Goal: Find specific page/section: Find specific page/section

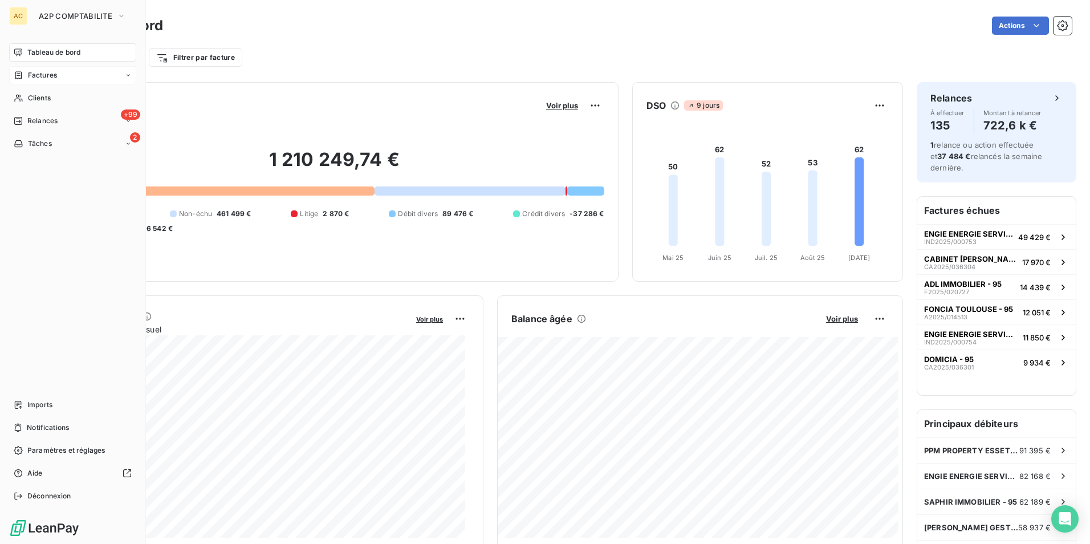
click at [55, 71] on span "Factures" at bounding box center [42, 75] width 29 height 10
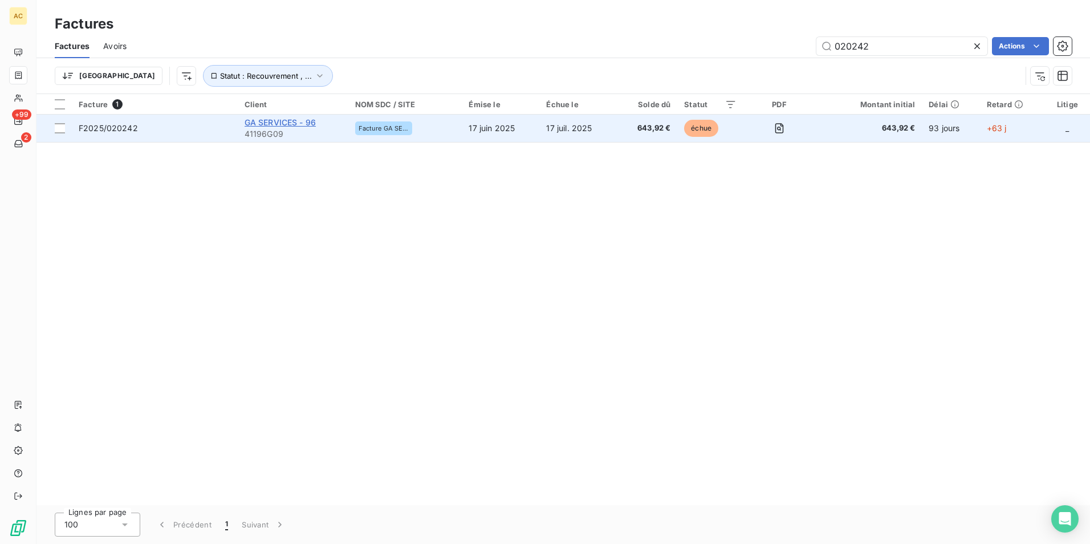
click at [294, 120] on span "GA SERVICES - 96" at bounding box center [280, 122] width 71 height 10
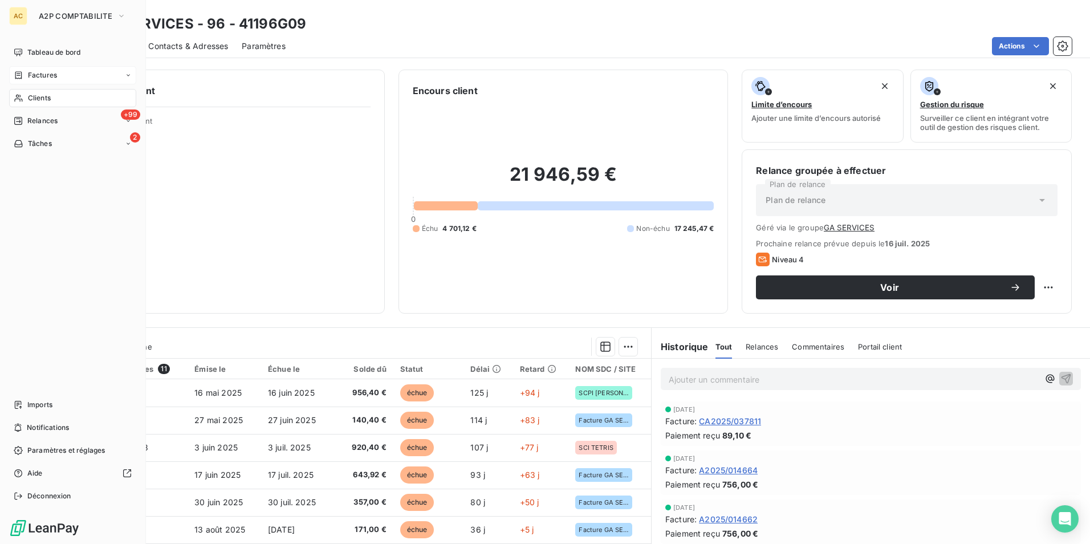
click at [40, 76] on span "Factures" at bounding box center [42, 75] width 29 height 10
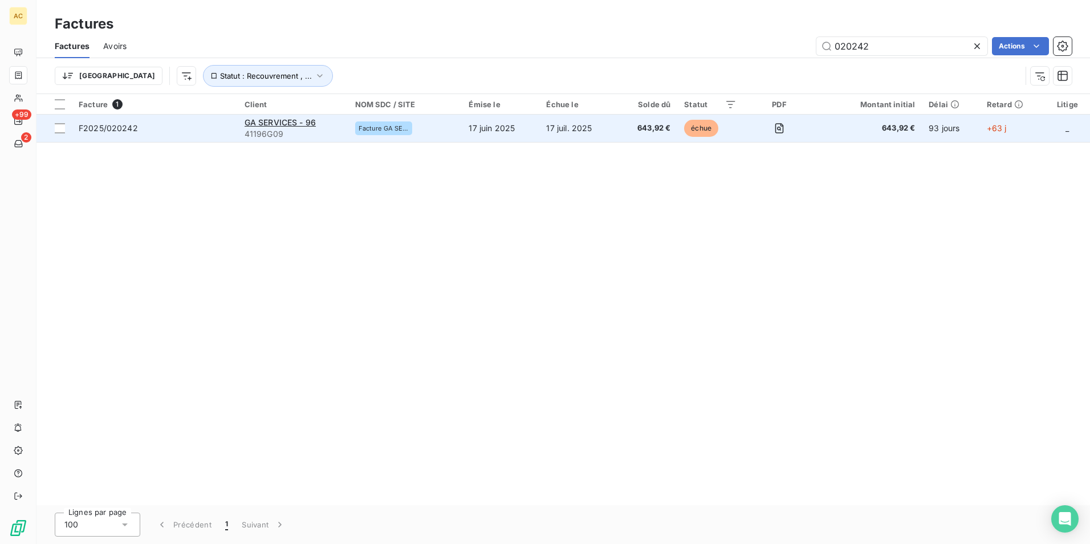
click at [107, 124] on span "F2025/020242" at bounding box center [108, 128] width 59 height 10
